Goal: Information Seeking & Learning: Find specific fact

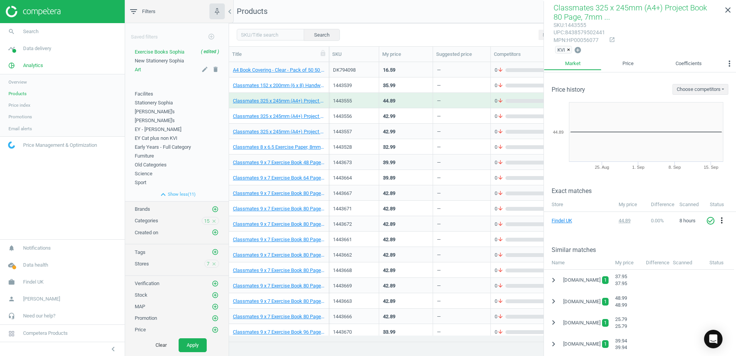
click at [142, 69] on div "Art" at bounding box center [177, 69] width 84 height 7
click at [136, 68] on span "Art" at bounding box center [138, 70] width 6 height 6
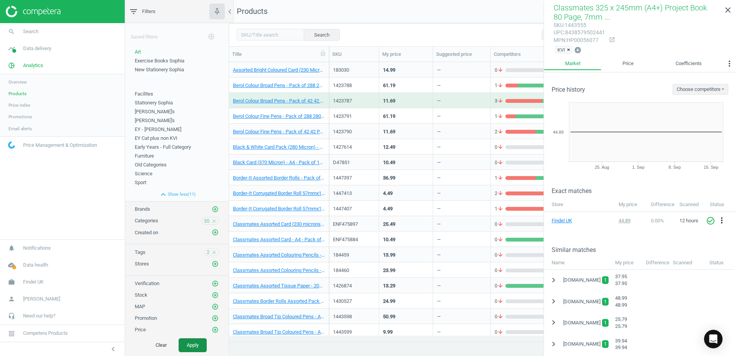
click at [189, 343] on button "Apply" at bounding box center [193, 345] width 28 height 14
click at [269, 36] on input "text" at bounding box center [270, 35] width 67 height 12
paste input "1426889"
click at [314, 32] on button "Search" at bounding box center [321, 35] width 36 height 12
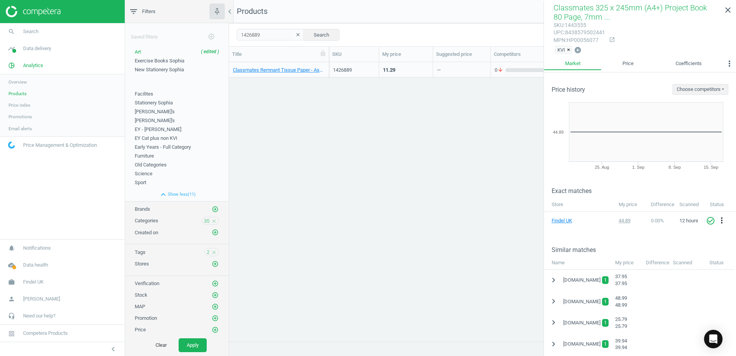
click at [326, 65] on div "Classmates Remnant Tissue Paper - Assorted Sizes - Pack of 80 80 Pack" at bounding box center [279, 69] width 100 height 15
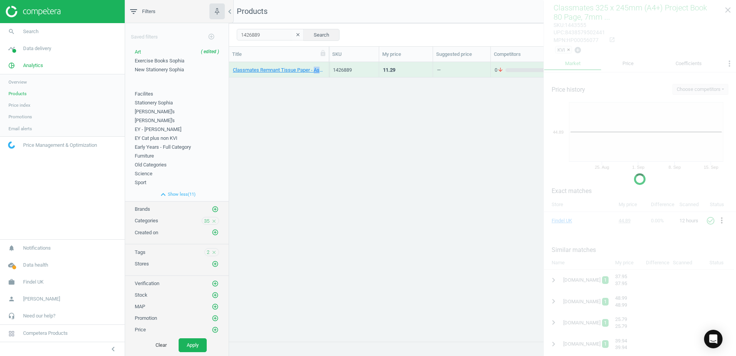
click at [326, 65] on div "Classmates Remnant Tissue Paper - Assorted Sizes - Pack of 80 80 Pack" at bounding box center [279, 69] width 100 height 15
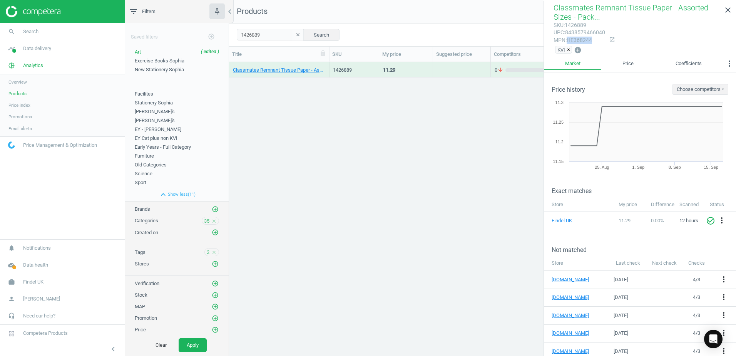
drag, startPoint x: 592, startPoint y: 41, endPoint x: 568, endPoint y: 41, distance: 23.1
click at [568, 41] on div "mpn : HE368244" at bounding box center [579, 40] width 52 height 7
copy div "HE368244"
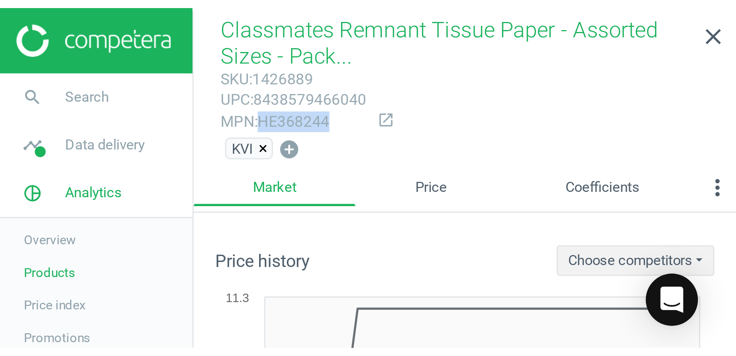
scroll to position [267, 501]
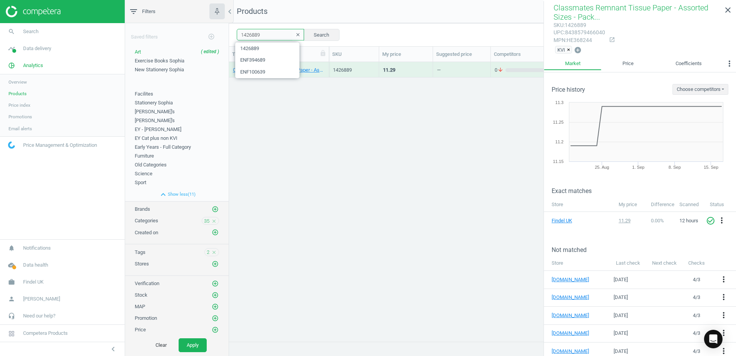
drag, startPoint x: 269, startPoint y: 33, endPoint x: 240, endPoint y: 32, distance: 28.9
click at [240, 32] on input "1426889" at bounding box center [270, 35] width 67 height 12
paste input "30527"
type input "1430527"
click at [319, 34] on button "Search" at bounding box center [321, 35] width 36 height 12
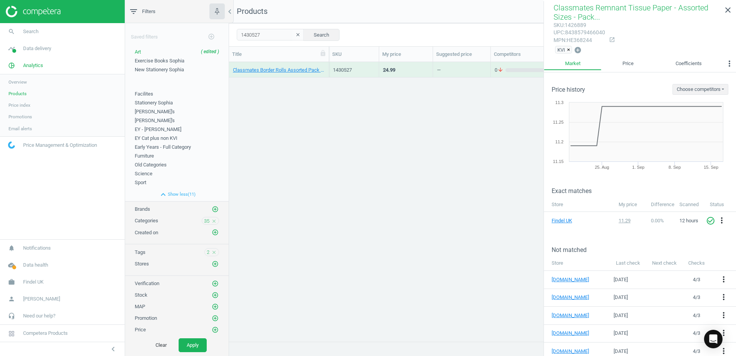
click at [328, 65] on div "Classmates Border Rolls Assorted Pack of 10 10 Pack" at bounding box center [279, 69] width 100 height 15
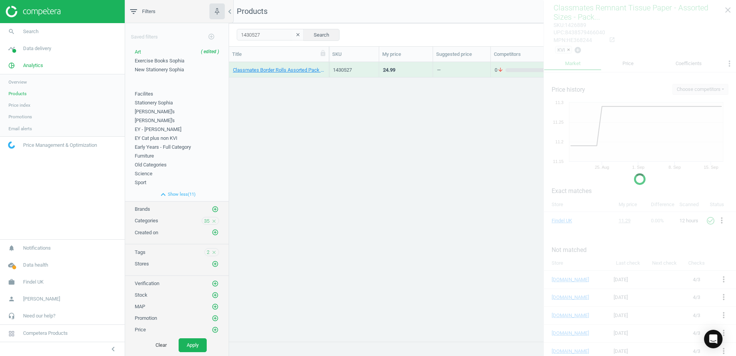
click at [328, 65] on div "Classmates Border Rolls Assorted Pack of 10 10 Pack" at bounding box center [279, 69] width 100 height 15
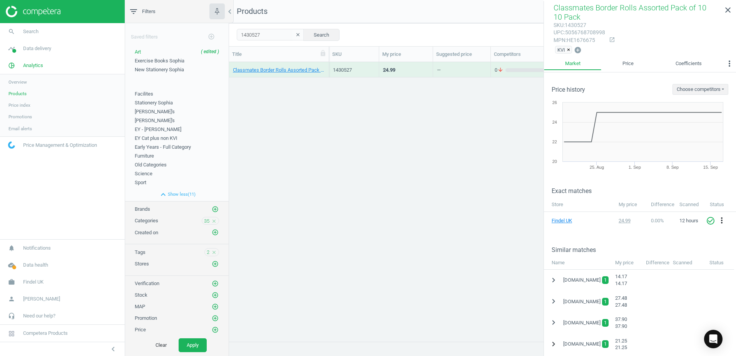
click at [552, 345] on icon "chevron_right" at bounding box center [553, 343] width 9 height 9
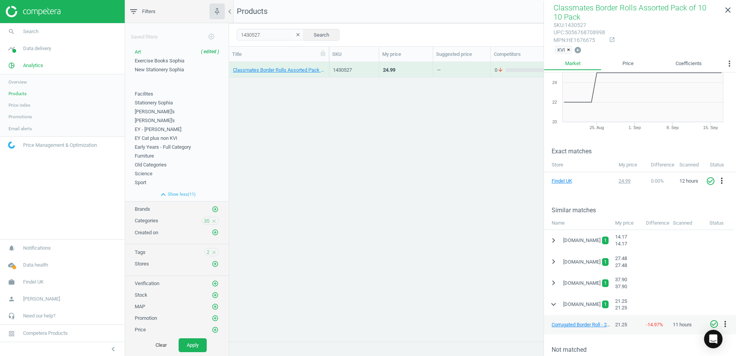
scroll to position [77, 0]
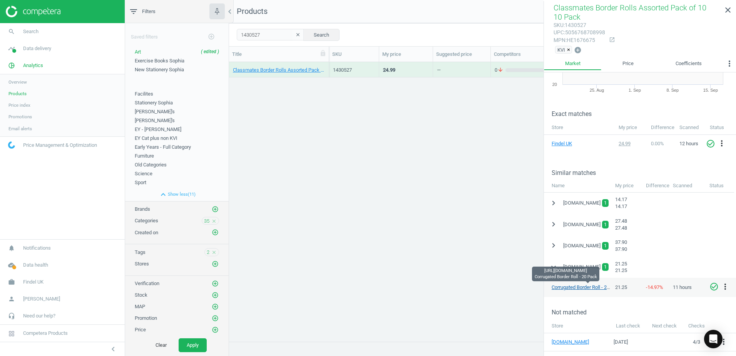
click at [585, 287] on link "Corrugated Border Roll - 20 Pack" at bounding box center [586, 287] width 70 height 6
drag, startPoint x: 594, startPoint y: 40, endPoint x: 568, endPoint y: 39, distance: 25.8
click at [568, 39] on div "mpn : HE1676675" at bounding box center [579, 40] width 52 height 7
copy div "HE1676675"
drag, startPoint x: 261, startPoint y: 35, endPoint x: 233, endPoint y: 35, distance: 27.7
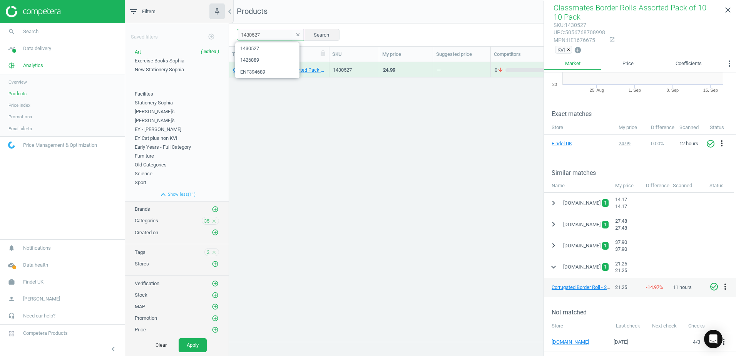
click at [233, 35] on div "1430527 clear Search Select all on page (1) Save report horizontal_split Expand…" at bounding box center [482, 34] width 507 height 23
paste input "4739"
click at [319, 31] on button "Search" at bounding box center [321, 35] width 36 height 12
click at [325, 65] on div "Border-It Assorted Border Rolls - Pack of 12 12 Pack" at bounding box center [279, 69] width 100 height 15
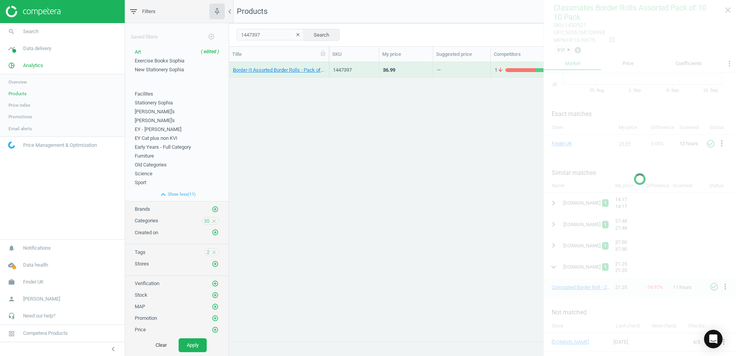
click at [324, 64] on div "Border-It Assorted Border Rolls - Pack of 12 12 Pack" at bounding box center [279, 69] width 92 height 13
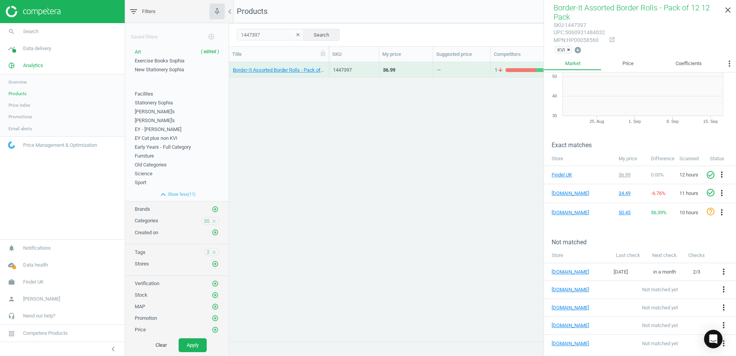
scroll to position [42, 0]
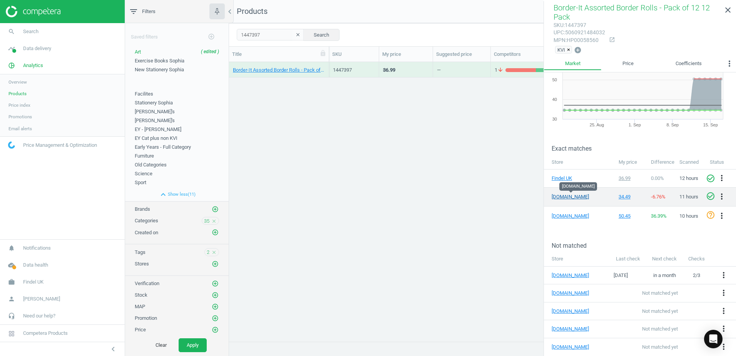
click at [566, 197] on link "[DOMAIN_NAME]" at bounding box center [570, 196] width 38 height 7
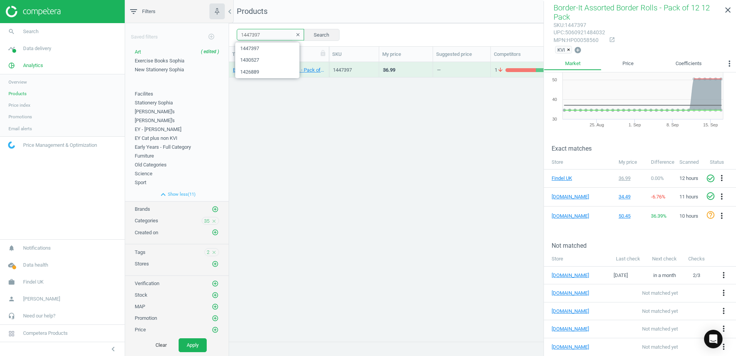
drag, startPoint x: 269, startPoint y: 38, endPoint x: 229, endPoint y: 32, distance: 40.1
click at [229, 32] on div "1447397 clear Search Select all on page (1) Save report horizontal_split Expand…" at bounding box center [482, 34] width 507 height 23
paste input "40"
click at [321, 35] on button "Search" at bounding box center [321, 35] width 36 height 12
click at [326, 64] on div "Border-It Corrugated Border Roll 57mmx15m - Bright White 1 Each" at bounding box center [279, 69] width 100 height 15
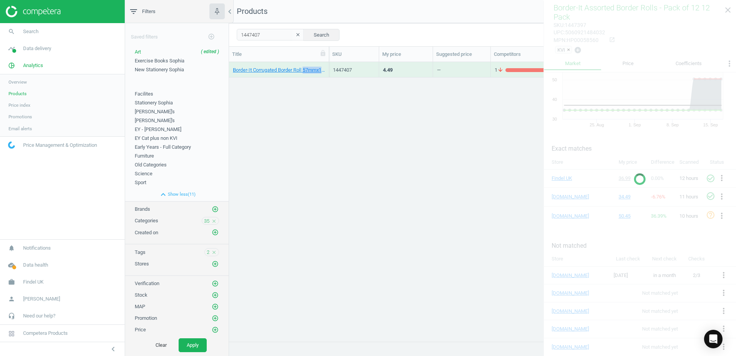
click at [326, 64] on div "Border-It Corrugated Border Roll 57mmx15m - Bright White 1 Each" at bounding box center [279, 69] width 100 height 15
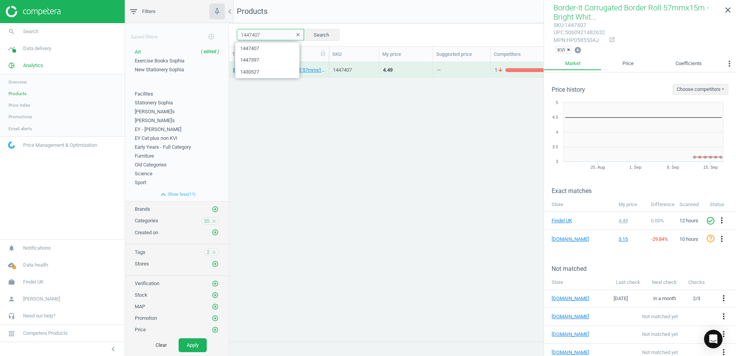
drag, startPoint x: 246, startPoint y: 38, endPoint x: 241, endPoint y: 38, distance: 4.6
click at [241, 38] on input "1447407" at bounding box center [270, 35] width 67 height 12
paste input "13"
click at [320, 34] on button "Search" at bounding box center [321, 35] width 36 height 12
click at [328, 64] on div "Border-It Corrugated Border Roll 57mmx15m - Black 1 Each" at bounding box center [279, 69] width 100 height 15
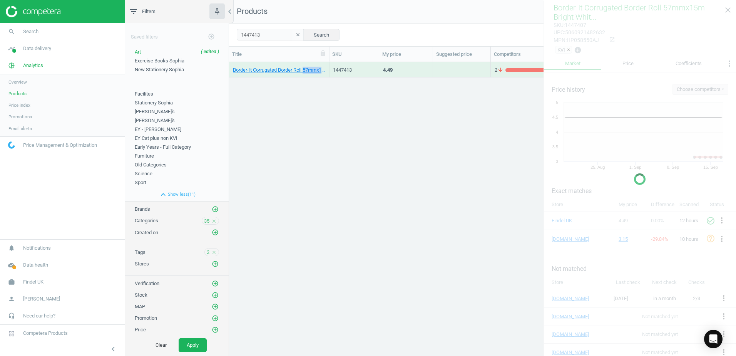
click at [328, 64] on div "Border-It Corrugated Border Roll 57mmx15m - Black 1 Each" at bounding box center [279, 69] width 100 height 15
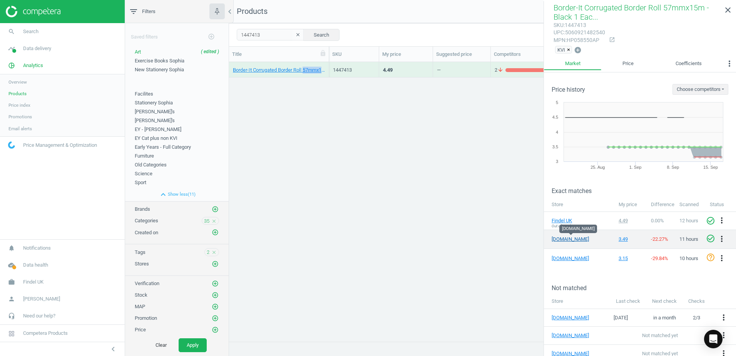
click at [564, 241] on link "[DOMAIN_NAME]" at bounding box center [570, 239] width 38 height 7
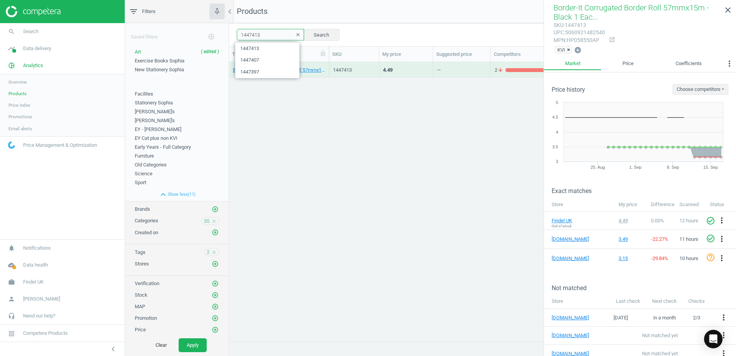
click at [236, 33] on div "1447413 clear Search Select all on page (1) Save report horizontal_split Expand…" at bounding box center [482, 34] width 507 height 23
paste input "07"
click at [325, 66] on div "Border-It Corrugated Border Roll 57mmx15m - Black 1 Each" at bounding box center [279, 69] width 100 height 15
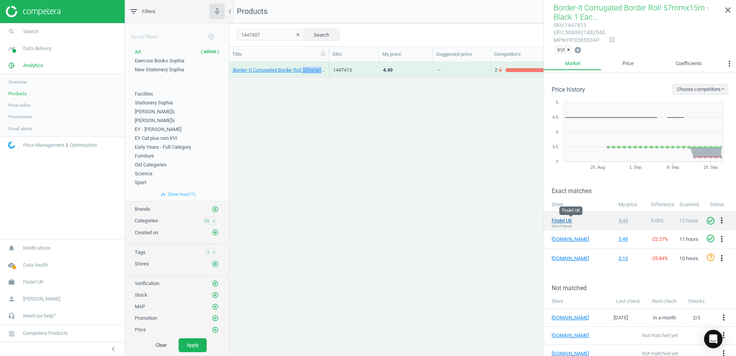
click at [560, 221] on link "Findel UK" at bounding box center [570, 220] width 38 height 7
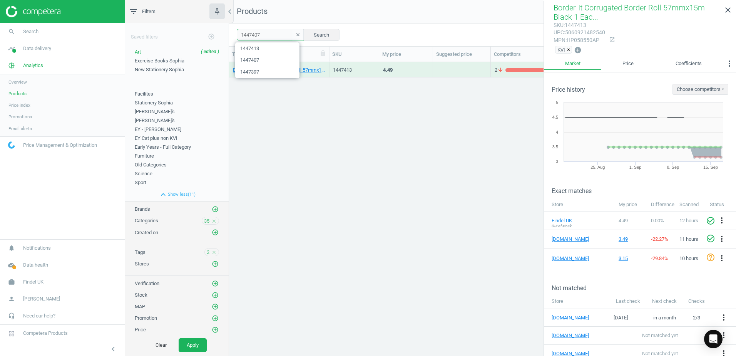
drag, startPoint x: 266, startPoint y: 32, endPoint x: 232, endPoint y: 36, distance: 34.5
click at [232, 36] on div "1447407 clear Search Select all on page (1) Save report horizontal_split Expand…" at bounding box center [482, 34] width 507 height 23
paste input "84459"
click at [311, 34] on button "Search" at bounding box center [321, 35] width 36 height 12
click at [326, 65] on div "Classmates Assorted Colouring Pencils - Pack of 144 144 Pack" at bounding box center [279, 69] width 100 height 15
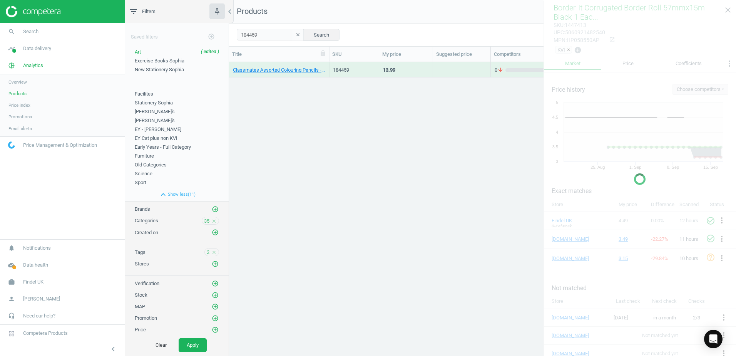
click at [326, 65] on div "Classmates Assorted Colouring Pencils - Pack of 144 144 Pack" at bounding box center [279, 69] width 100 height 15
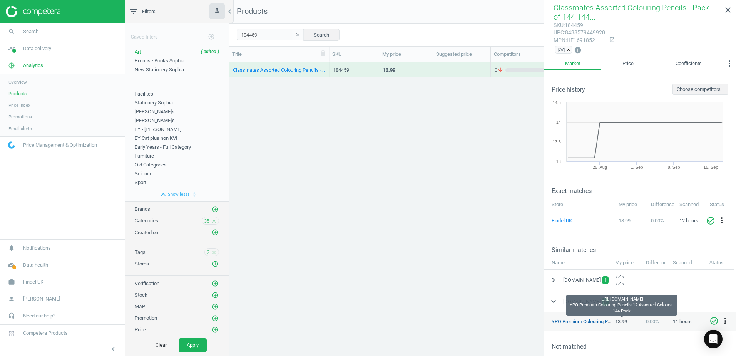
click at [584, 322] on link "YPO Premium Colouring Pencils 12 Assorted Colours - 144 Pack" at bounding box center [620, 321] width 139 height 6
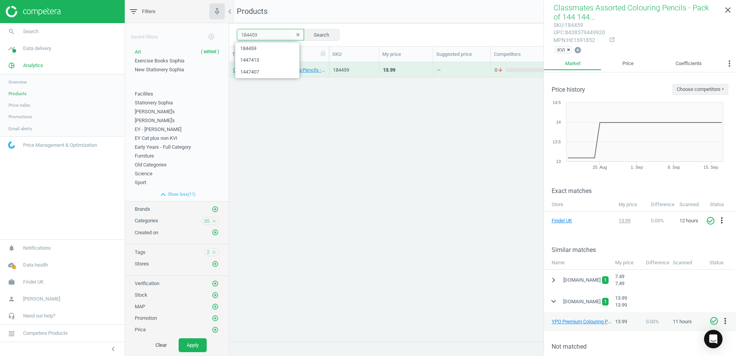
drag, startPoint x: 272, startPoint y: 37, endPoint x: 229, endPoint y: 38, distance: 43.1
click at [229, 38] on div "filter_list Filters chevron_left Saved filters add_circle_outline Art ( edited …" at bounding box center [430, 178] width 611 height 356
paste input "60"
click at [315, 32] on button "Search" at bounding box center [321, 35] width 36 height 12
click at [326, 65] on div "Classmates Assorted Colouring Pencils - Pack of 288 280 Pack" at bounding box center [279, 69] width 100 height 15
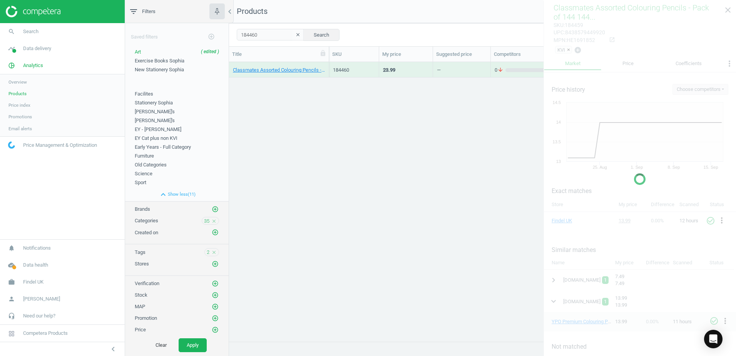
click at [326, 65] on div "Classmates Assorted Colouring Pencils - Pack of 288 280 Pack" at bounding box center [279, 69] width 100 height 15
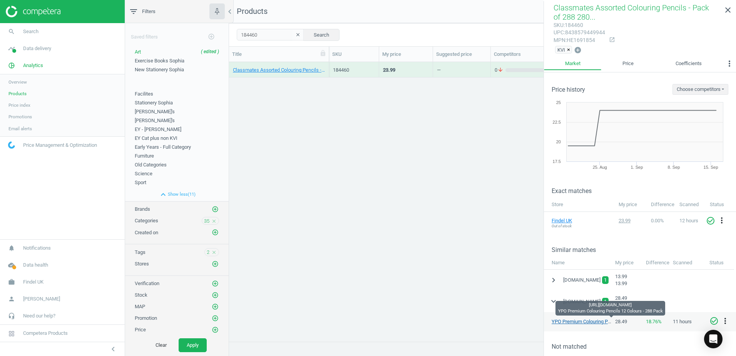
click at [578, 322] on link "YPO Premium Colouring Pencils 12 Colours - 288 Pack" at bounding box center [610, 321] width 118 height 6
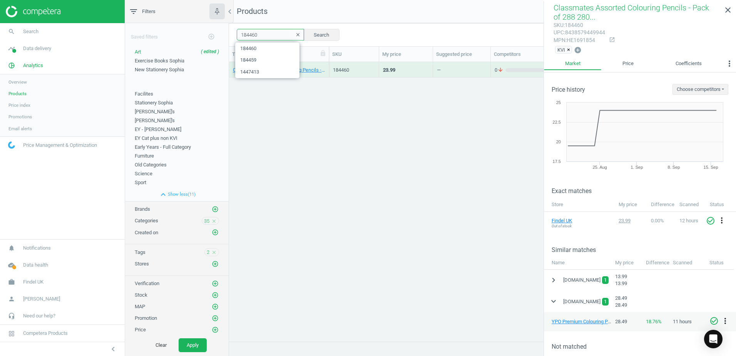
drag, startPoint x: 260, startPoint y: 36, endPoint x: 237, endPoint y: 36, distance: 23.1
click at [237, 36] on input "184460" at bounding box center [270, 35] width 67 height 12
paste input "443599"
click at [315, 33] on button "Search" at bounding box center [321, 35] width 36 height 12
click at [327, 64] on div "Classmates Broad Tip Coloured Pens - Assorted - Pack of 40 40 Pack" at bounding box center [279, 69] width 100 height 15
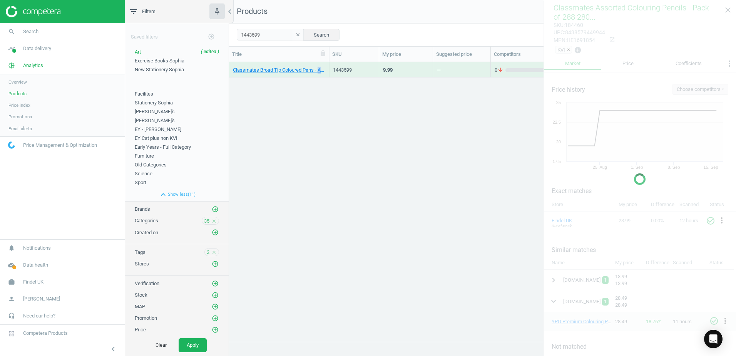
click at [327, 64] on div "Classmates Broad Tip Coloured Pens - Assorted - Pack of 40 40 Pack" at bounding box center [279, 69] width 100 height 15
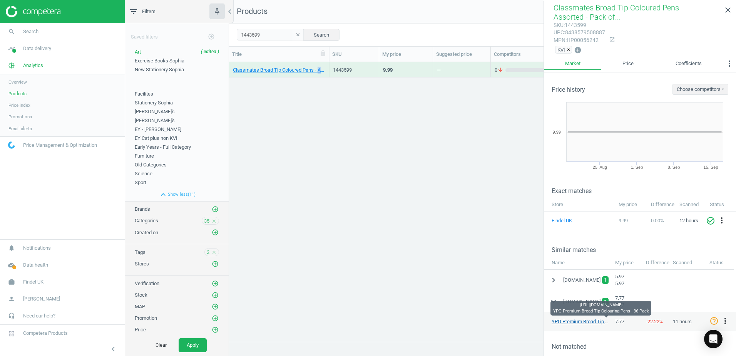
click at [571, 321] on link "YPO Premium Broad Tip Colouring Pens - 36 Pack" at bounding box center [605, 321] width 108 height 6
click at [725, 321] on icon "more_vert" at bounding box center [724, 320] width 9 height 9
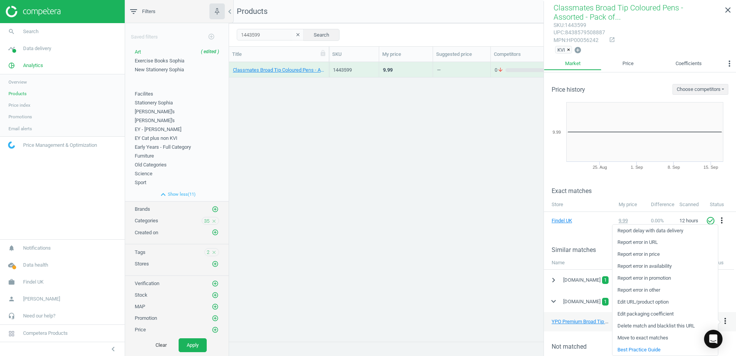
click at [665, 313] on link "Edit packaging coefficient" at bounding box center [664, 314] width 105 height 12
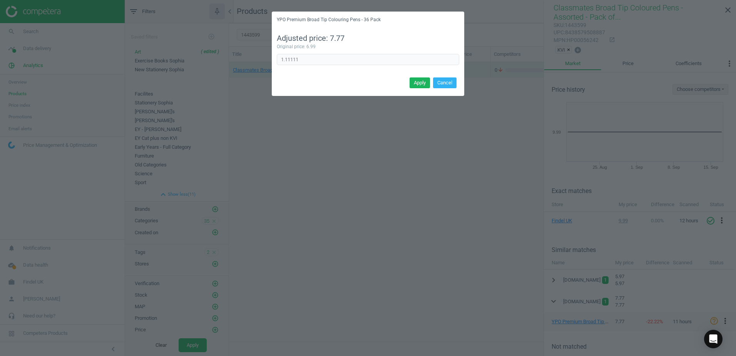
click at [697, 281] on div "YPO Premium Broad Tip Colouring Pens - 36 Pack Adjusted price: 7.77 Original pr…" at bounding box center [368, 178] width 736 height 356
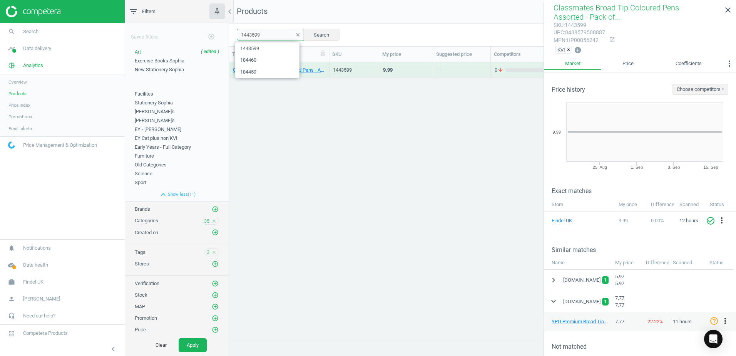
drag, startPoint x: 264, startPoint y: 36, endPoint x: 232, endPoint y: 34, distance: 32.0
click at [232, 34] on div "1443599 clear Search Select all on page (1) Save report horizontal_split Expand…" at bounding box center [482, 34] width 507 height 23
paste input "25461"
click at [328, 37] on button "Search" at bounding box center [321, 35] width 36 height 12
click at [327, 66] on div "Classmates Glue Sticks - 40g - Pack of 200 with FREE Gratnells Tray 1 Each" at bounding box center [279, 69] width 100 height 15
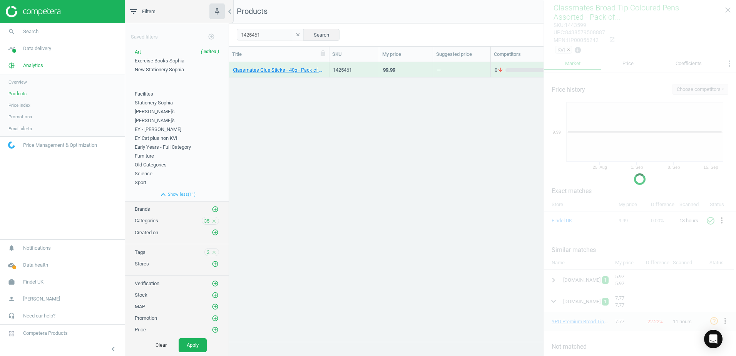
click at [327, 66] on div "Classmates Glue Sticks - 40g - Pack of 200 with FREE Gratnells Tray 1 Each" at bounding box center [279, 69] width 100 height 15
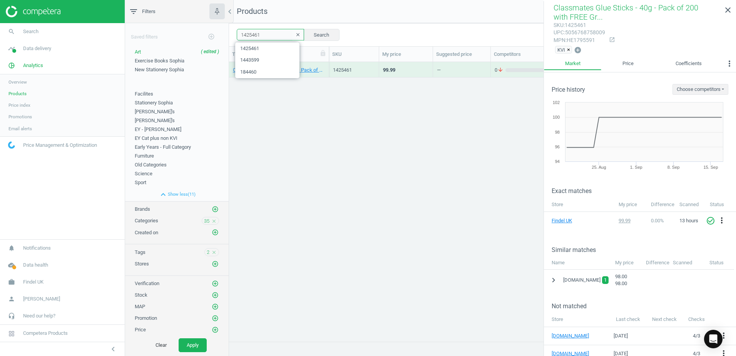
drag, startPoint x: 266, startPoint y: 39, endPoint x: 237, endPoint y: 36, distance: 29.5
click at [237, 36] on input "1425461" at bounding box center [270, 35] width 67 height 12
paste input "504"
click at [313, 33] on button "Search" at bounding box center [321, 35] width 36 height 12
click at [326, 66] on div "Classmates Glue Sticks - 20g - Pack of 12 12 Pack" at bounding box center [279, 69] width 100 height 15
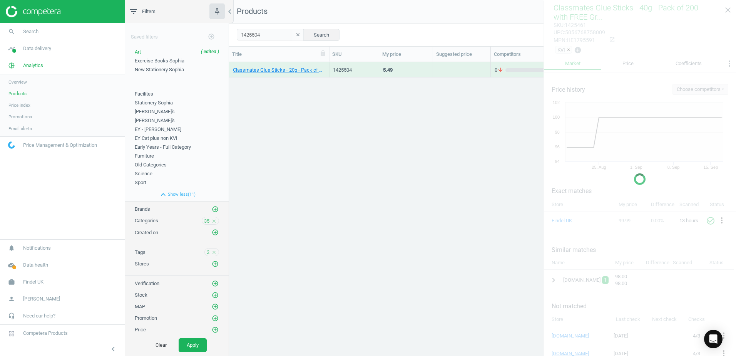
click at [326, 66] on div "Classmates Glue Sticks - 20g - Pack of 12 12 Pack" at bounding box center [279, 69] width 100 height 15
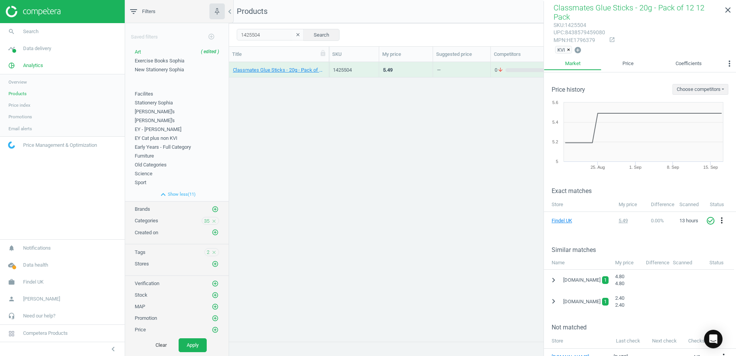
click at [262, 39] on div "1425504 clear Search Select all on page (1) Save report horizontal_split Expand…" at bounding box center [482, 34] width 507 height 23
drag, startPoint x: 266, startPoint y: 33, endPoint x: 236, endPoint y: 34, distance: 30.0
click at [236, 34] on div "1425504 clear Search Select all on page (1) Save report horizontal_split Expand…" at bounding box center [482, 34] width 507 height 23
paste input "ENF394689"
type input "ENF394689"
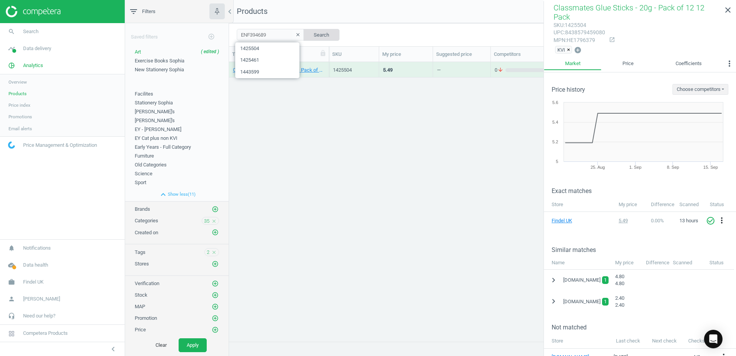
click at [325, 33] on button "Search" at bounding box center [321, 35] width 36 height 12
click at [326, 66] on div "Gloy Glue Sticks - 40g - Pack of 100 100 Pack" at bounding box center [279, 69] width 100 height 15
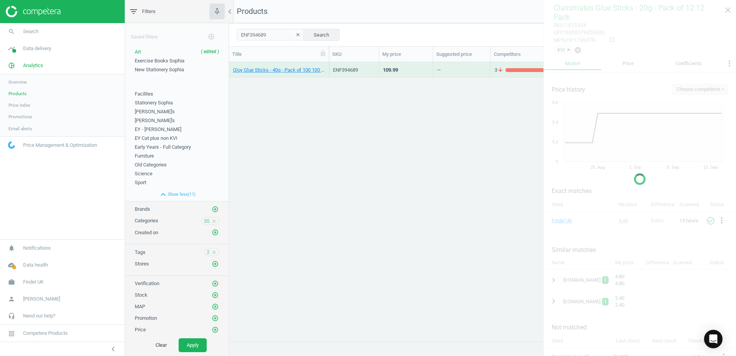
click at [326, 66] on div "Gloy Glue Sticks - 40g - Pack of 100 100 Pack" at bounding box center [279, 69] width 100 height 15
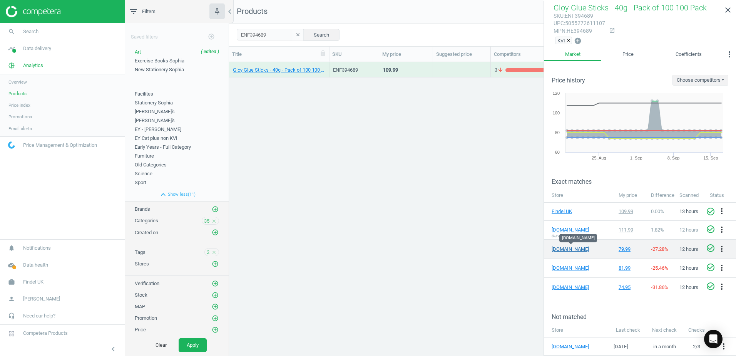
click at [560, 249] on link "[DOMAIN_NAME]" at bounding box center [570, 249] width 38 height 7
